Goal: Task Accomplishment & Management: Manage account settings

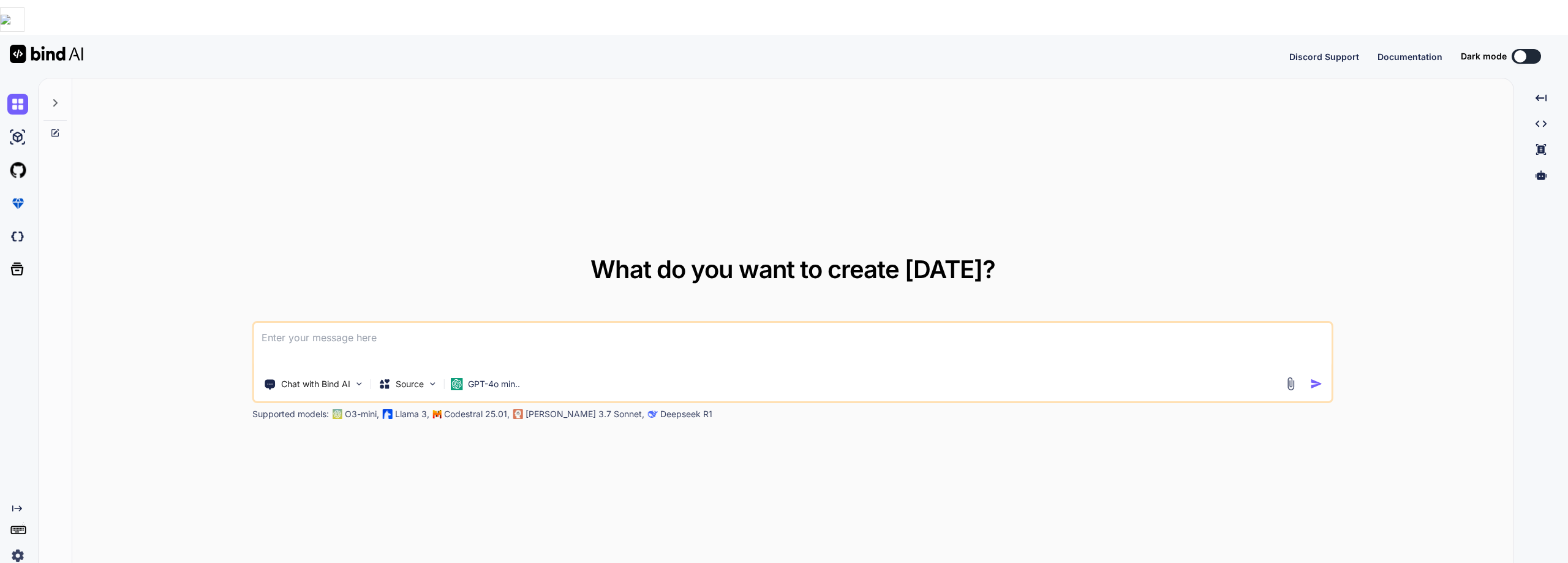
type textarea "x"
click at [1508, 44] on button "Sign in" at bounding box center [1515, 57] width 66 height 25
click at [1503, 44] on button "Sign in" at bounding box center [1515, 57] width 66 height 25
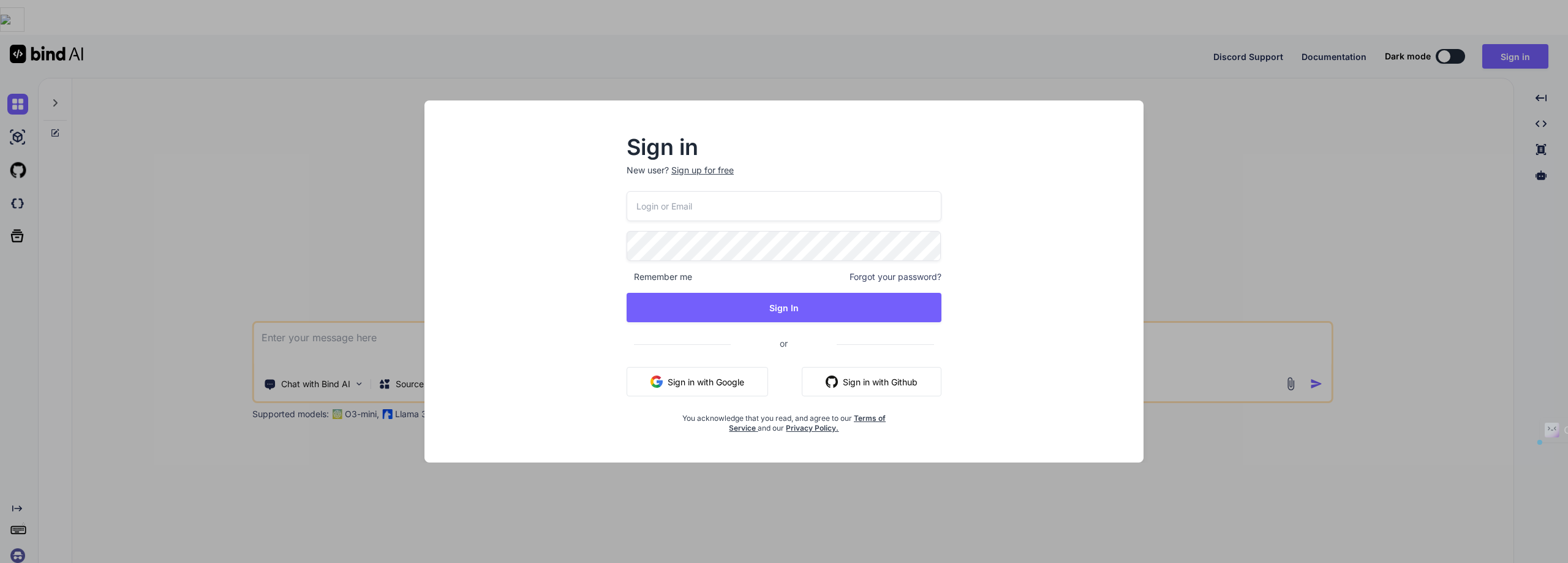
click at [761, 201] on input "email" at bounding box center [784, 206] width 315 height 30
click at [761, 202] on input "email" at bounding box center [784, 206] width 315 height 30
click at [691, 382] on button "Sign in with Google" at bounding box center [697, 381] width 141 height 29
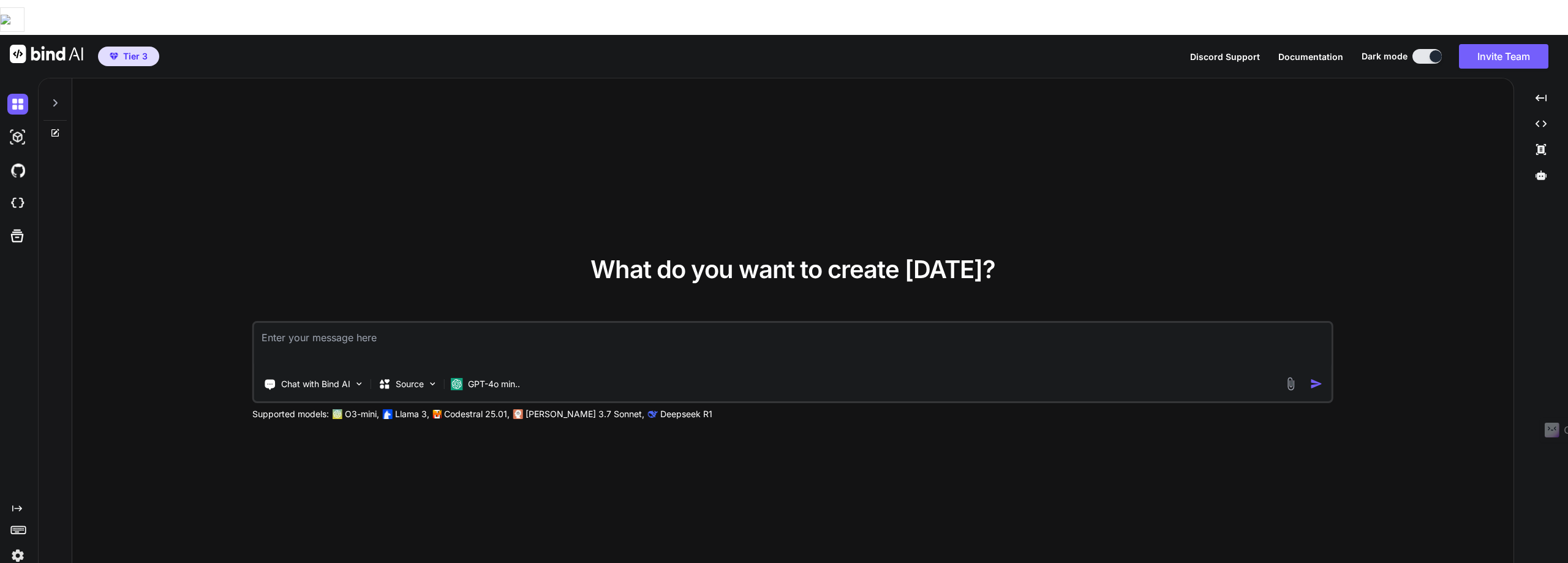
type textarea "x"
